Goal: Find contact information: Find contact information

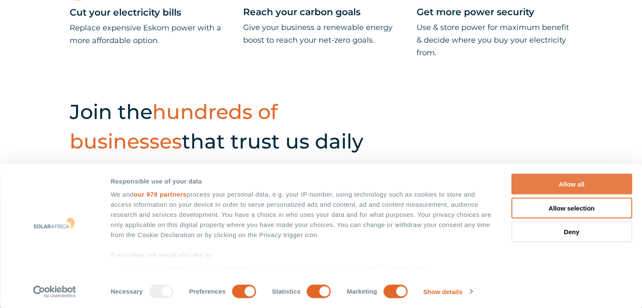
click at [569, 180] on button "Allow all" at bounding box center [571, 184] width 121 height 21
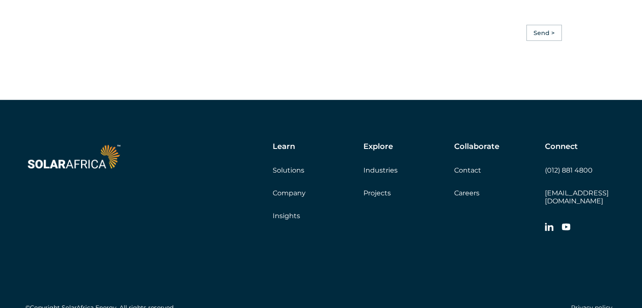
scroll to position [2426, 0]
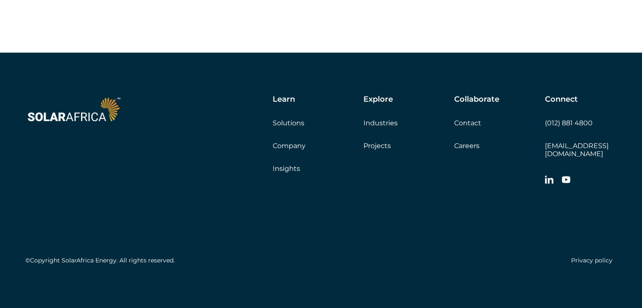
click at [287, 149] on link "Company" at bounding box center [289, 146] width 33 height 8
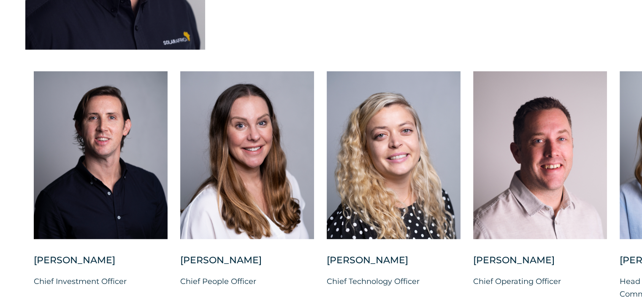
scroll to position [2110, 0]
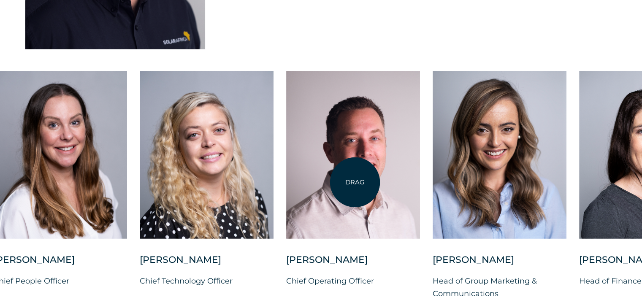
drag, startPoint x: 542, startPoint y: 183, endPoint x: 353, endPoint y: 182, distance: 188.7
click at [353, 182] on div at bounding box center [353, 155] width 134 height 168
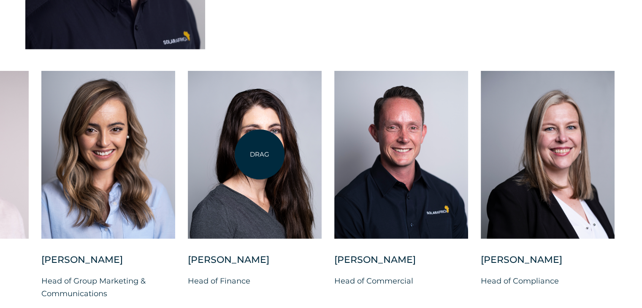
drag, startPoint x: 545, startPoint y: 157, endPoint x: 254, endPoint y: 155, distance: 291.3
click at [254, 155] on div at bounding box center [255, 155] width 134 height 168
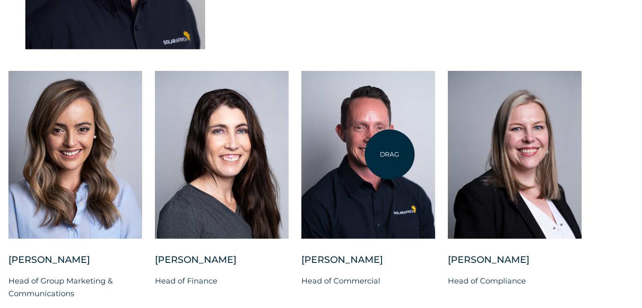
drag, startPoint x: 517, startPoint y: 156, endPoint x: 389, endPoint y: 154, distance: 127.5
click at [389, 154] on div "Charl Alheit Chief Investment Officer Candice Seggie Chief People Officer Suné …" at bounding box center [8, 192] width 1239 height 243
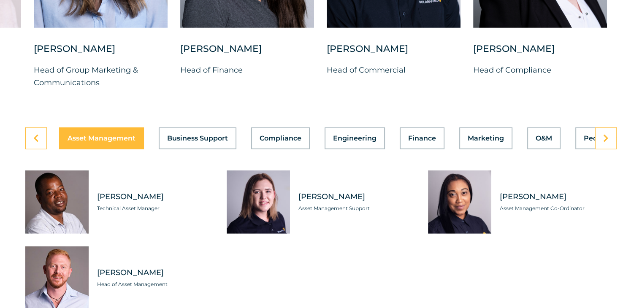
scroll to position [2406, 0]
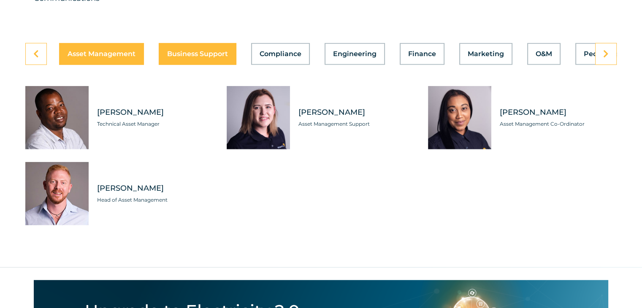
click at [191, 51] on span "Business Support" at bounding box center [197, 54] width 61 height 7
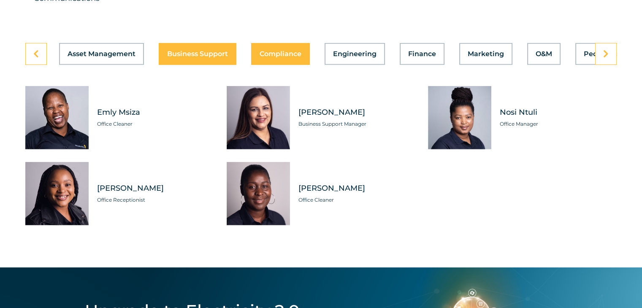
click at [275, 51] on span "Compliance" at bounding box center [281, 54] width 42 height 7
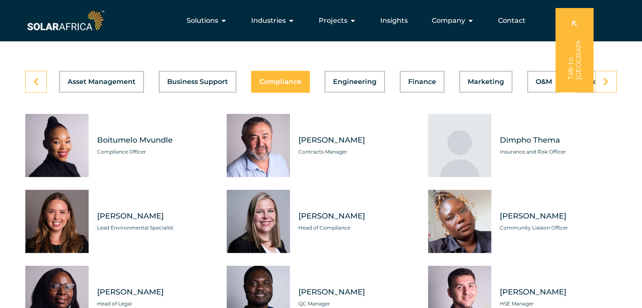
scroll to position [2364, 0]
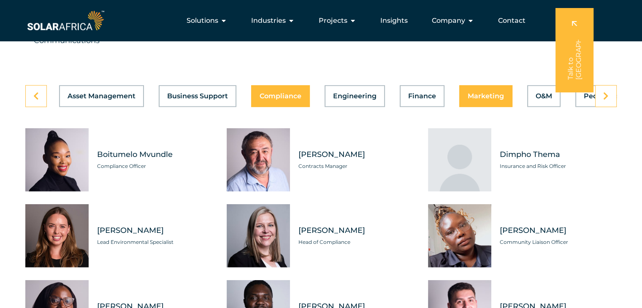
click at [482, 93] on span "Marketing" at bounding box center [486, 96] width 36 height 7
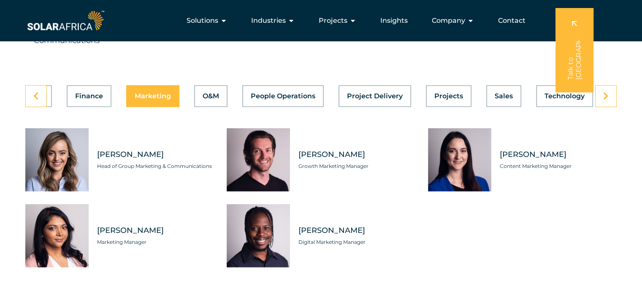
scroll to position [0, 337]
click at [609, 87] on link at bounding box center [606, 96] width 22 height 22
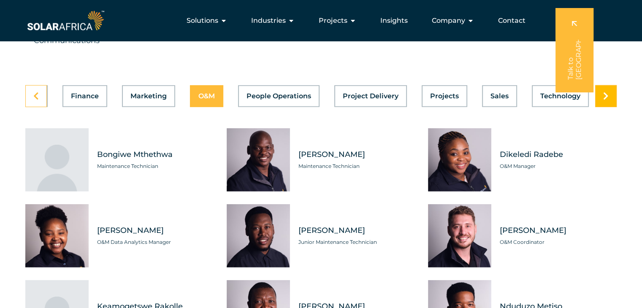
click at [609, 87] on link at bounding box center [606, 96] width 22 height 22
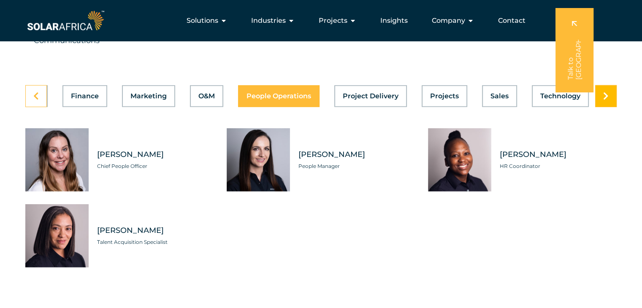
click at [609, 87] on link at bounding box center [606, 96] width 22 height 22
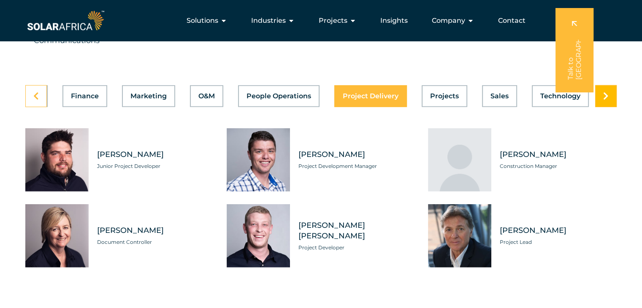
click at [609, 87] on link at bounding box center [606, 96] width 22 height 22
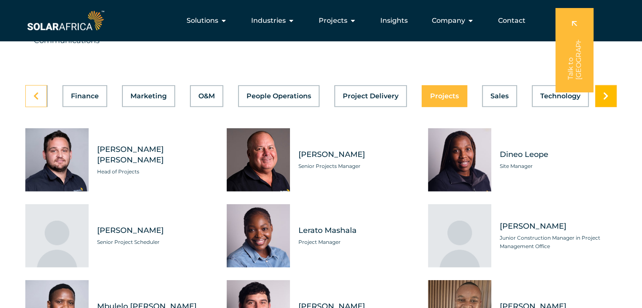
click at [609, 87] on link at bounding box center [606, 96] width 22 height 22
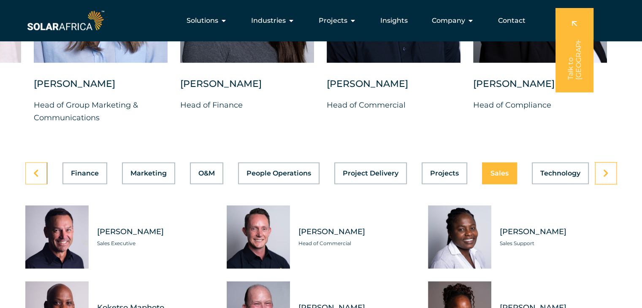
scroll to position [2279, 0]
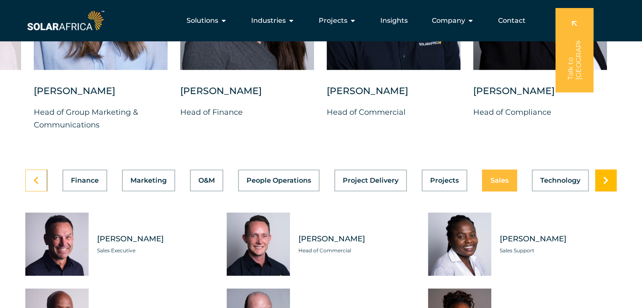
click at [606, 170] on link at bounding box center [606, 181] width 22 height 22
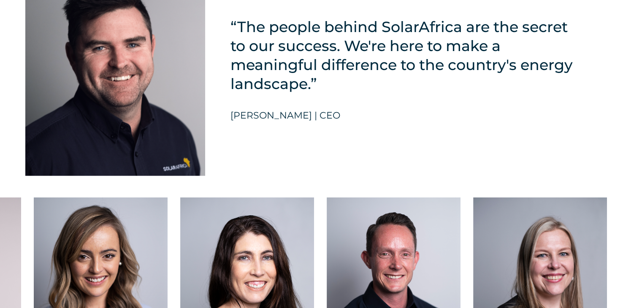
scroll to position [2110, 0]
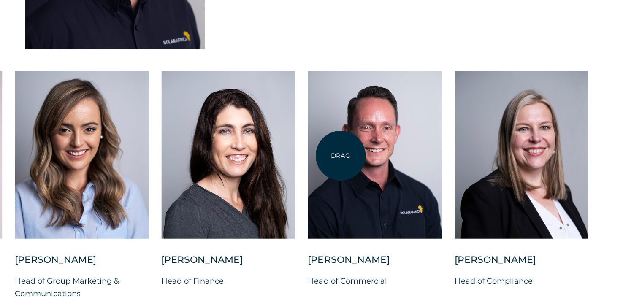
drag, startPoint x: 424, startPoint y: 154, endPoint x: 339, endPoint y: 156, distance: 85.3
click at [339, 156] on div at bounding box center [375, 155] width 134 height 168
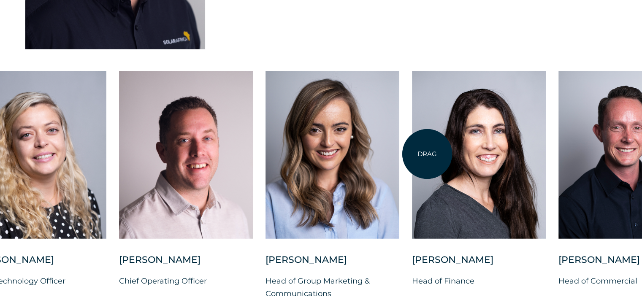
drag, startPoint x: 195, startPoint y: 154, endPoint x: 459, endPoint y: 152, distance: 263.4
click at [459, 152] on div at bounding box center [479, 155] width 134 height 168
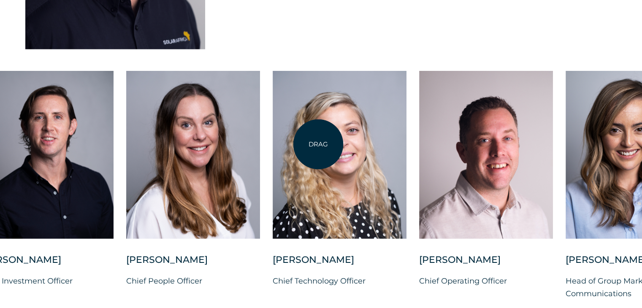
drag, startPoint x: 79, startPoint y: 144, endPoint x: 324, endPoint y: 144, distance: 244.8
click at [324, 144] on div at bounding box center [340, 155] width 134 height 168
